Goal: Transaction & Acquisition: Purchase product/service

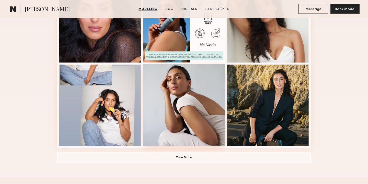
scroll to position [338, 0]
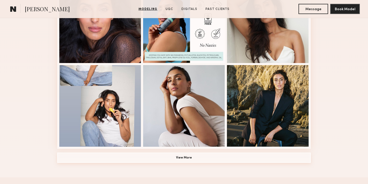
click at [191, 155] on button "View More" at bounding box center [184, 158] width 254 height 10
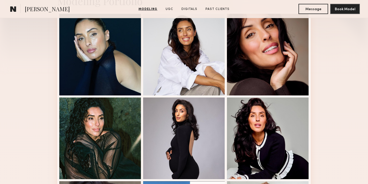
scroll to position [134, 0]
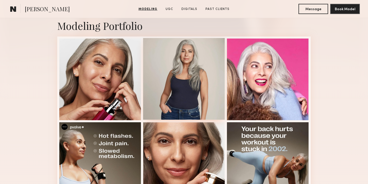
scroll to position [112, 0]
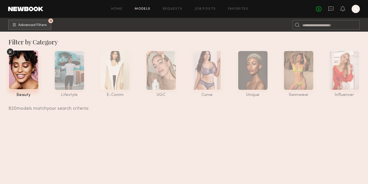
scroll to position [5677, 0]
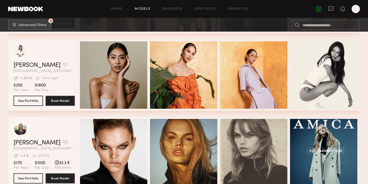
click at [359, 9] on div at bounding box center [356, 9] width 8 height 8
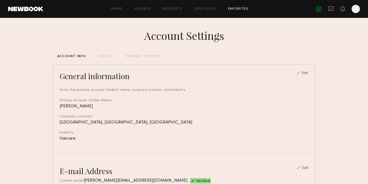
click at [238, 10] on link "Favorites" at bounding box center [238, 8] width 20 height 3
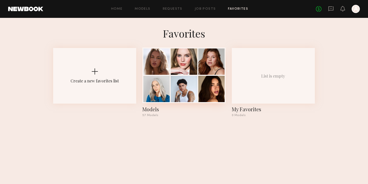
click at [167, 85] on div at bounding box center [156, 89] width 26 height 26
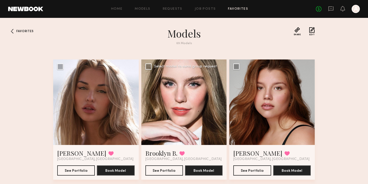
click at [193, 124] on div at bounding box center [184, 103] width 86 height 86
click at [170, 169] on button "See Portfolio" at bounding box center [165, 170] width 38 height 10
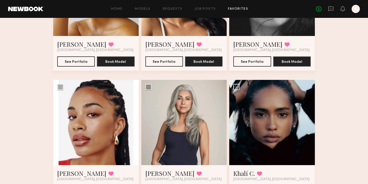
scroll to position [503, 0]
